Goal: Find specific page/section: Find specific page/section

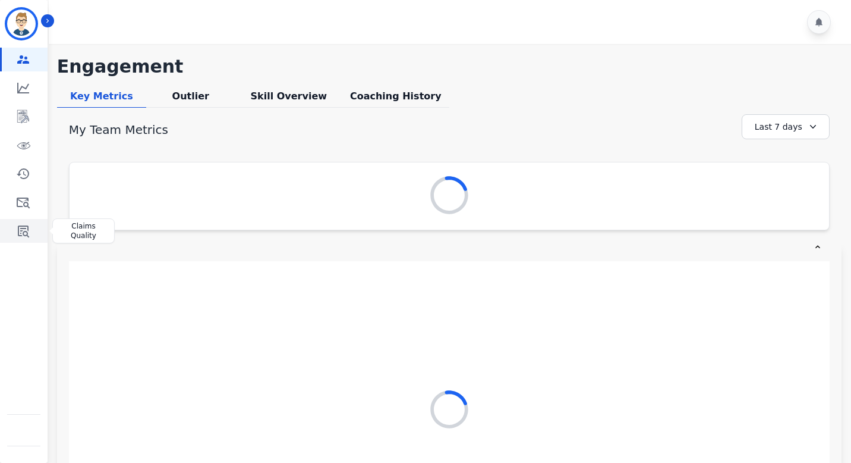
click at [29, 225] on icon "Sidebar" at bounding box center [23, 231] width 14 height 14
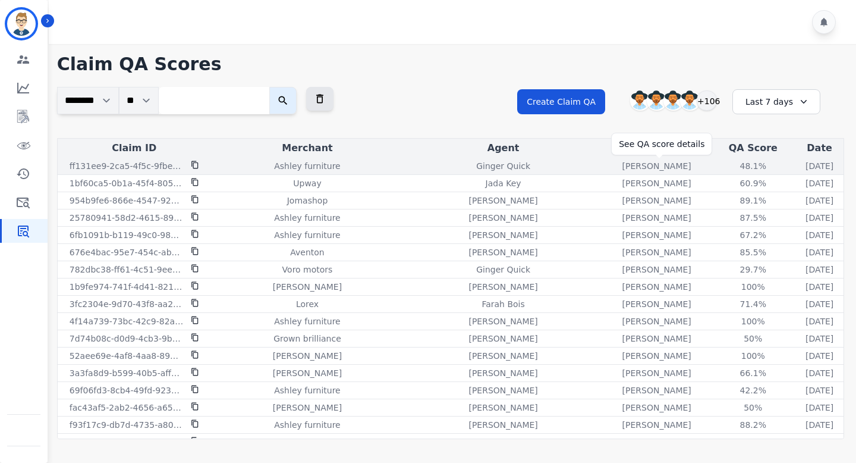
click at [727, 168] on div "48.1 %" at bounding box center [754, 166] width 54 height 12
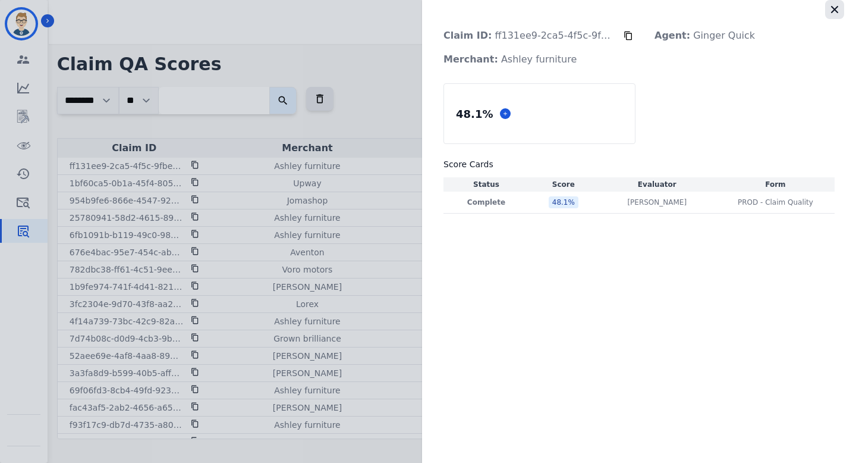
click at [842, 8] on button "button" at bounding box center [834, 9] width 19 height 19
